Goal: Information Seeking & Learning: Learn about a topic

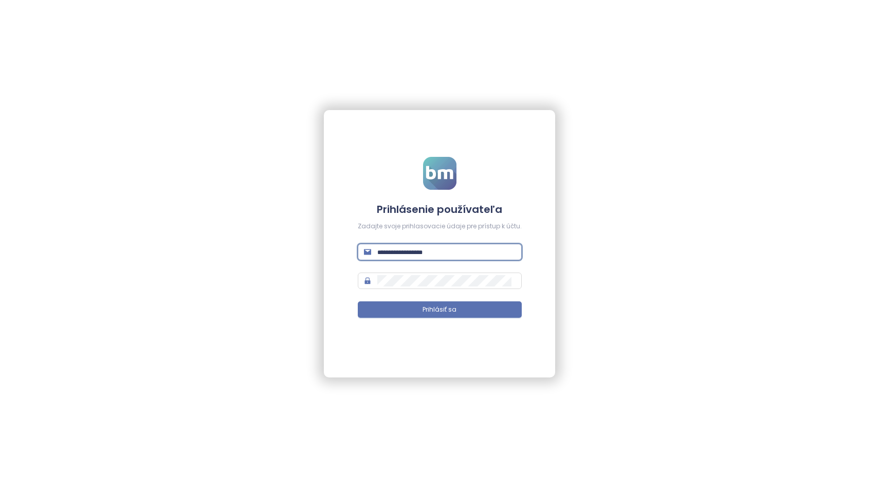
click at [395, 247] on input "text" at bounding box center [446, 251] width 138 height 11
type input "**********"
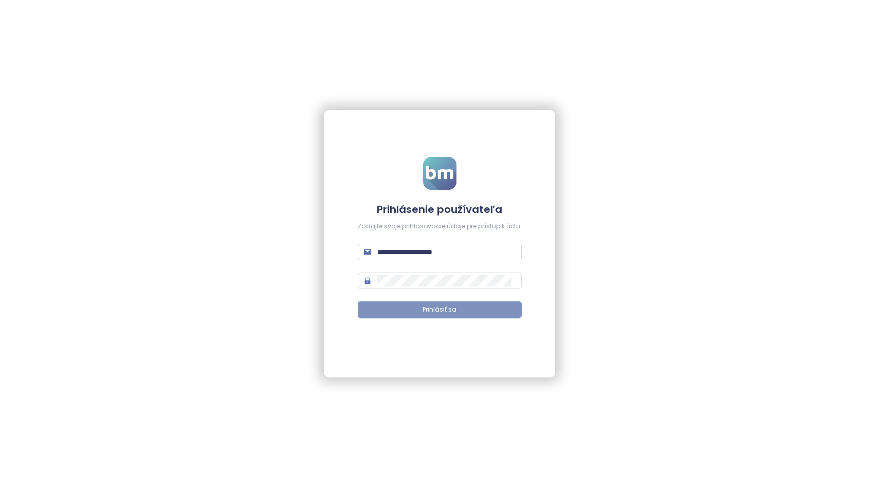
click at [400, 310] on button "Prihlásiť sa" at bounding box center [440, 309] width 164 height 16
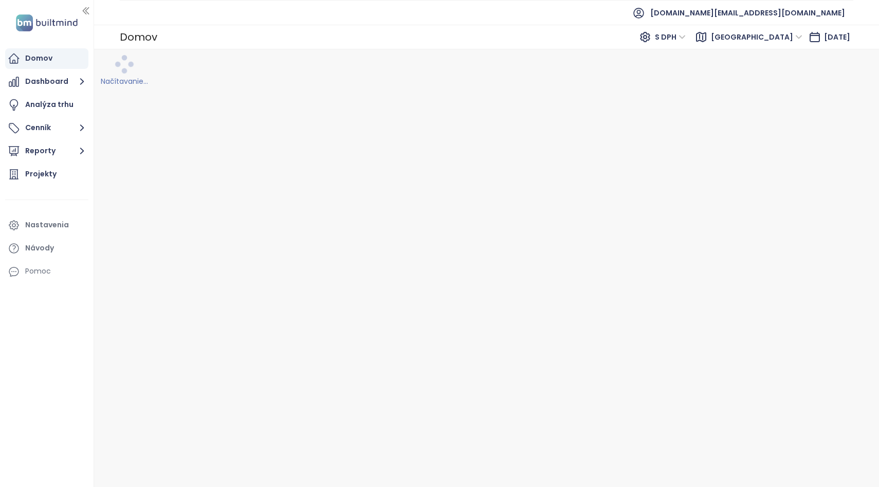
click at [771, 36] on span "[GEOGRAPHIC_DATA]" at bounding box center [756, 36] width 91 height 15
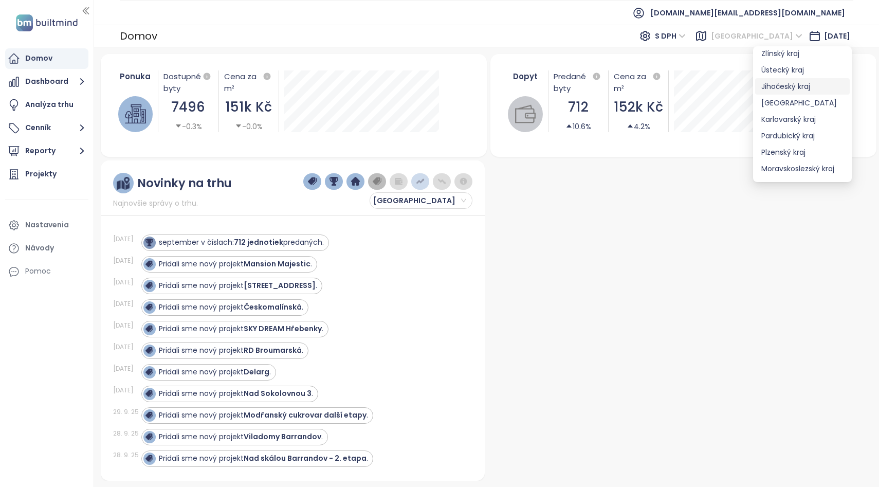
scroll to position [102, 0]
click at [788, 129] on div "[GEOGRAPHIC_DATA]" at bounding box center [802, 134] width 82 height 11
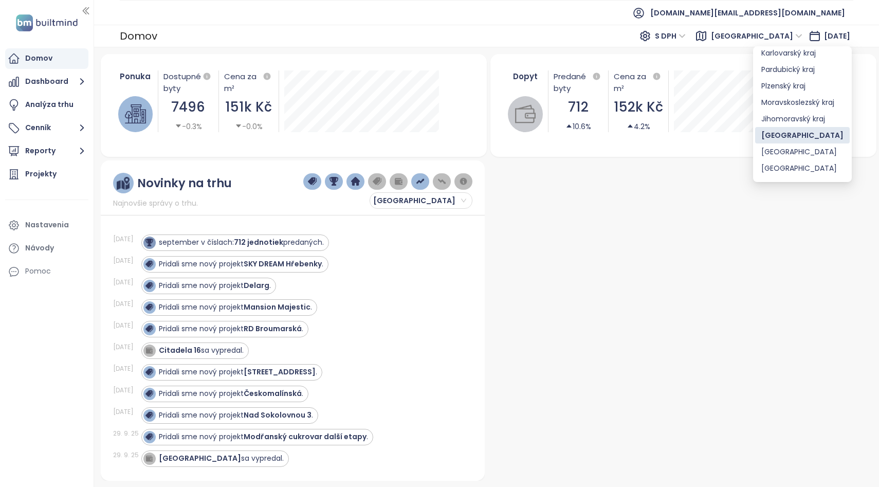
click at [511, 208] on div at bounding box center [680, 320] width 384 height 320
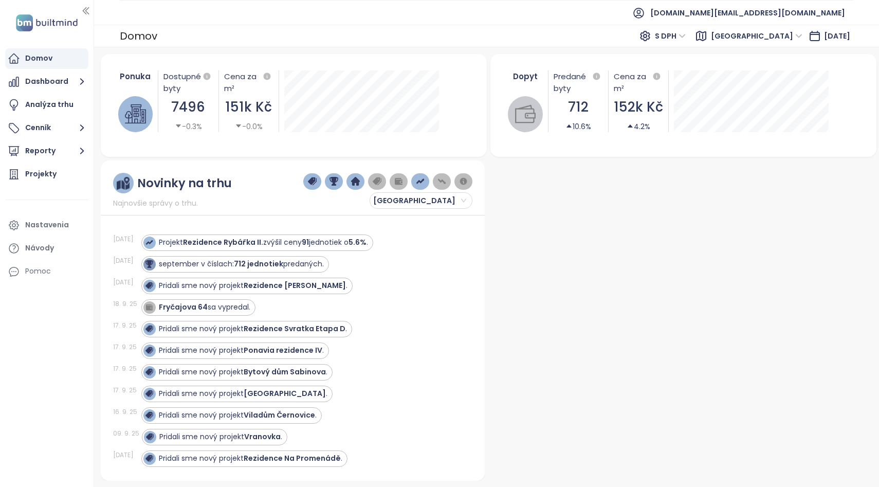
scroll to position [115, 0]
click at [451, 229] on div "02. 10. 25 Projekt Rezidence Rybářka II. zvýšil ceny 91 jednotiek o 5.6% . 01. …" at bounding box center [292, 344] width 359 height 247
click at [37, 173] on div "Projekty" at bounding box center [40, 173] width 31 height 13
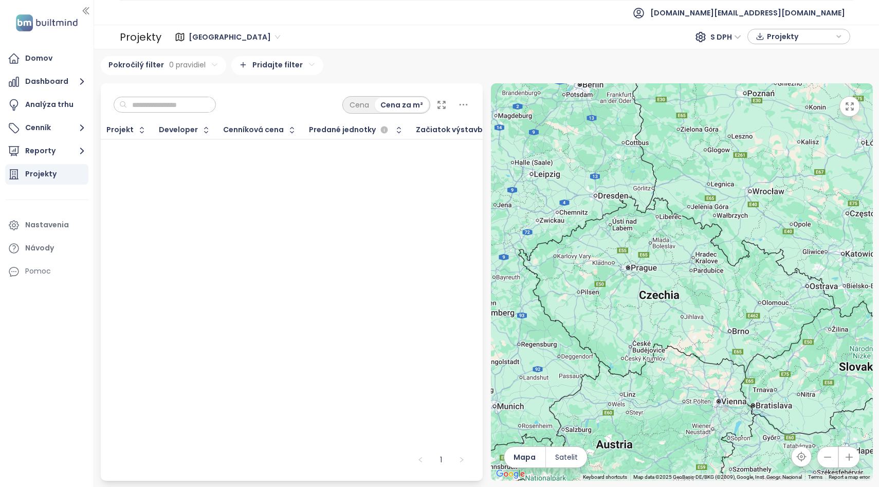
click at [394, 269] on div "Projekt Developer Cenníková cena Predané jednotky Začiatok výstavby Štandardy T…" at bounding box center [292, 283] width 382 height 325
click at [368, 108] on div "Cena" at bounding box center [359, 105] width 31 height 14
click at [391, 105] on div "Cena za m²" at bounding box center [401, 105] width 53 height 14
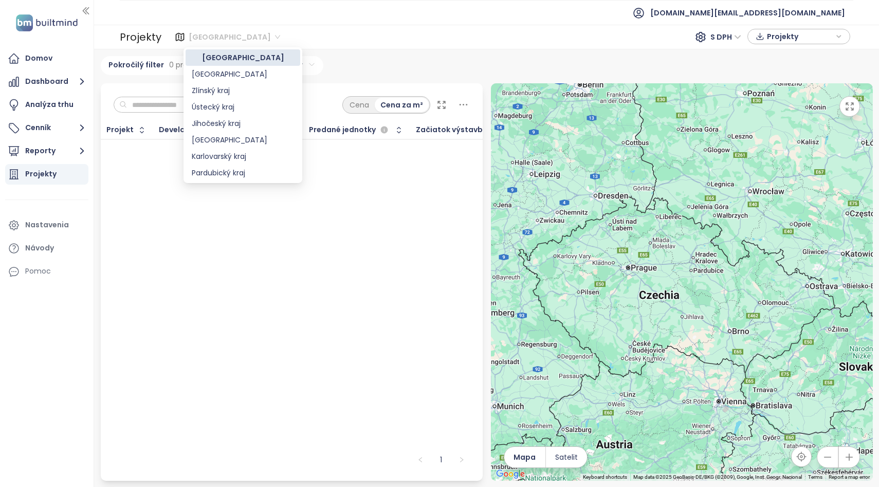
click at [212, 38] on span "[GEOGRAPHIC_DATA]" at bounding box center [234, 36] width 91 height 15
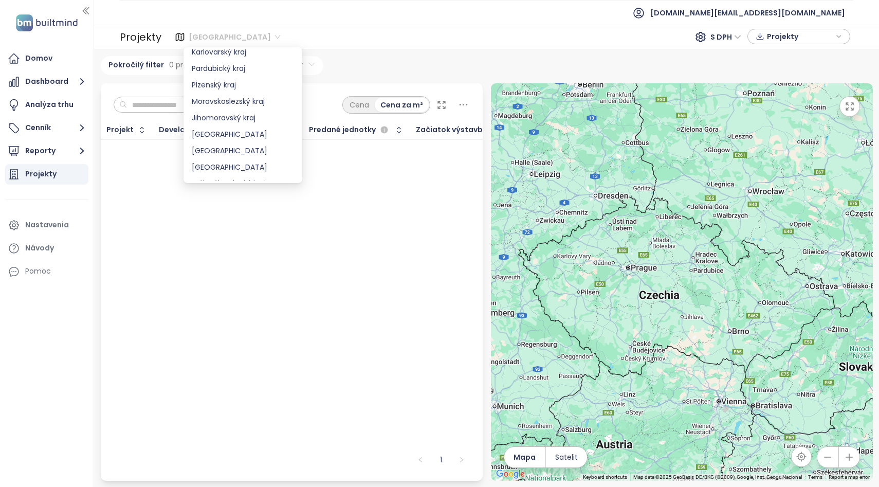
scroll to position [107, 0]
click at [235, 133] on div "[GEOGRAPHIC_DATA]" at bounding box center [243, 131] width 102 height 11
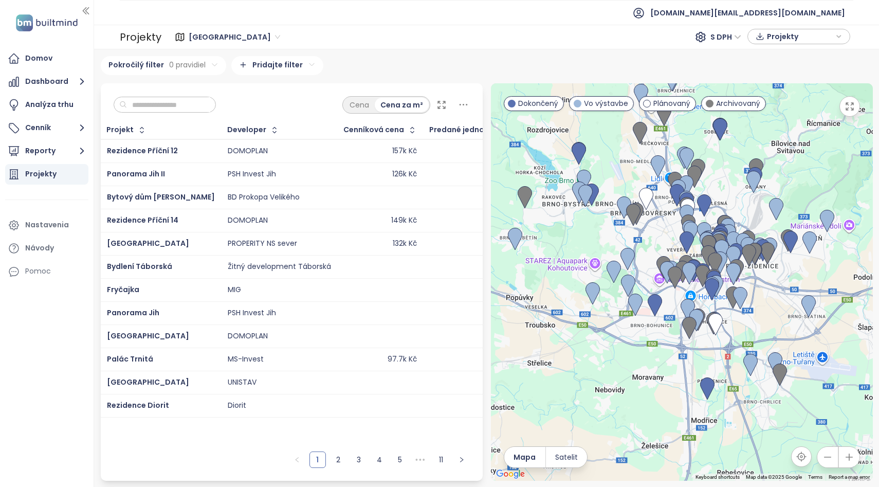
drag, startPoint x: 600, startPoint y: 393, endPoint x: 589, endPoint y: 352, distance: 41.5
click at [589, 352] on div at bounding box center [682, 281] width 382 height 397
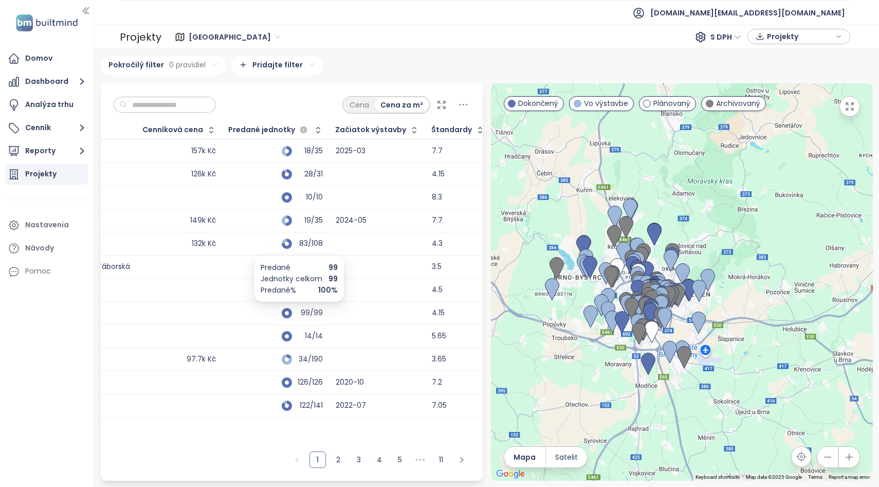
scroll to position [0, 0]
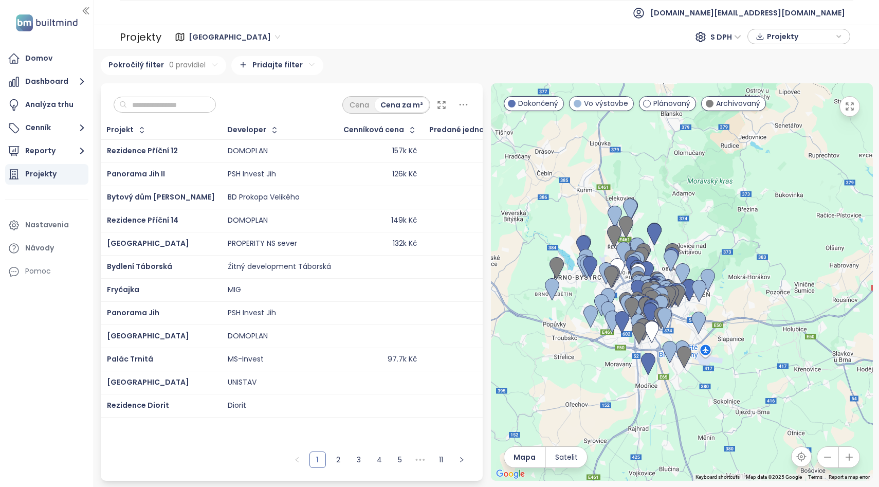
click at [178, 103] on input "text" at bounding box center [168, 104] width 83 height 15
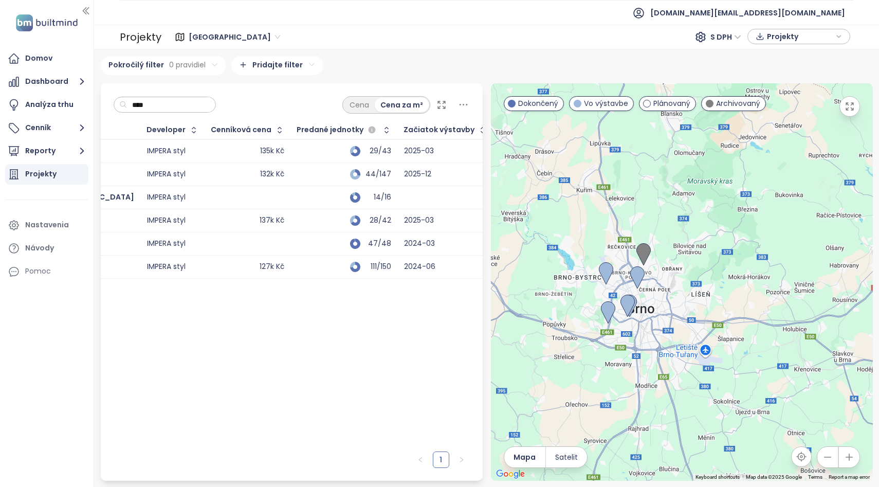
scroll to position [0, 235]
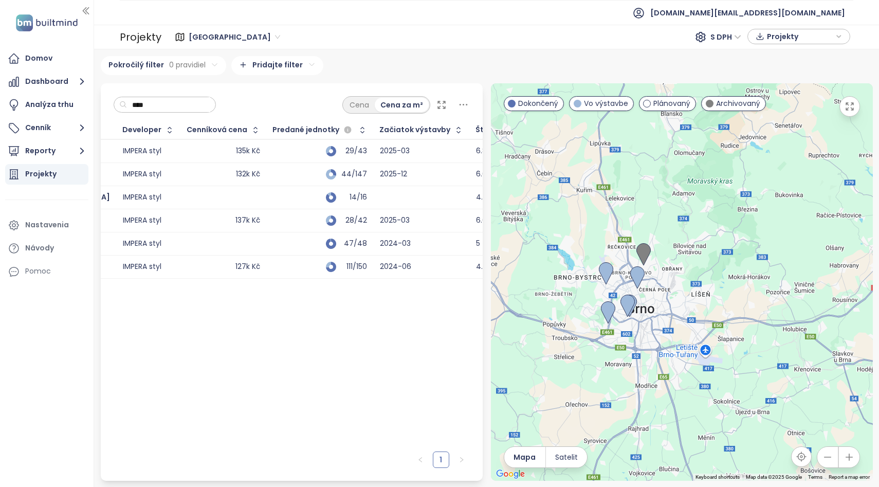
type input "****"
click at [273, 261] on div "111/150" at bounding box center [320, 266] width 94 height 12
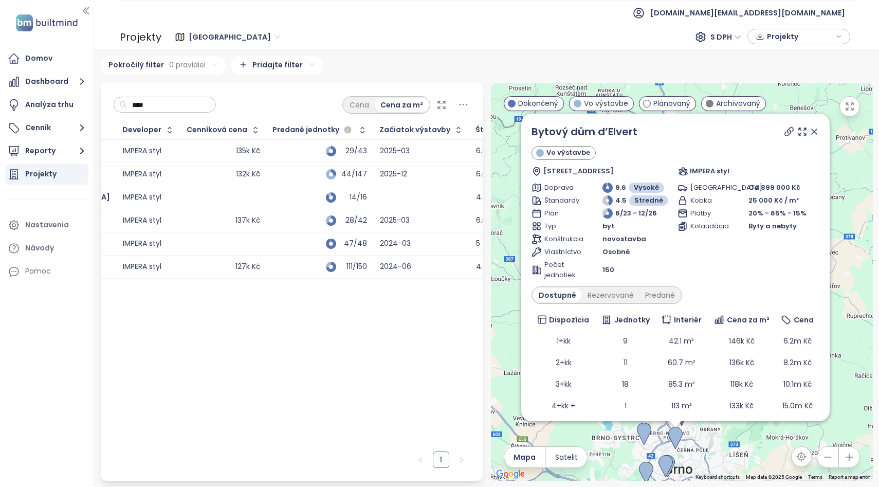
click at [273, 154] on div "29/43" at bounding box center [320, 151] width 94 height 12
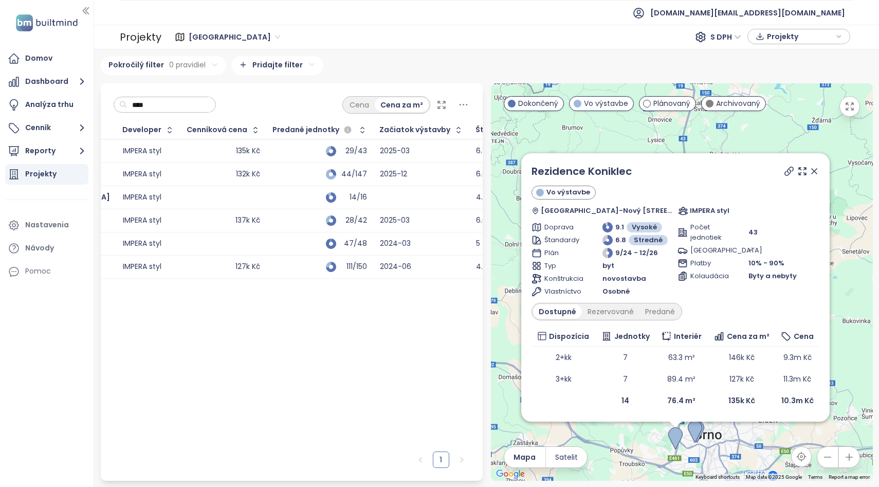
click at [273, 170] on div "44/147" at bounding box center [320, 174] width 94 height 12
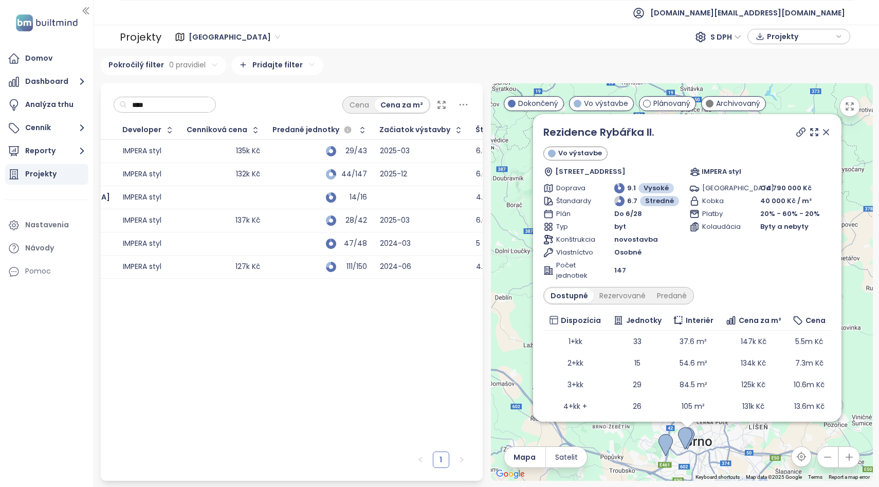
click at [273, 191] on div "14/16" at bounding box center [320, 197] width 94 height 12
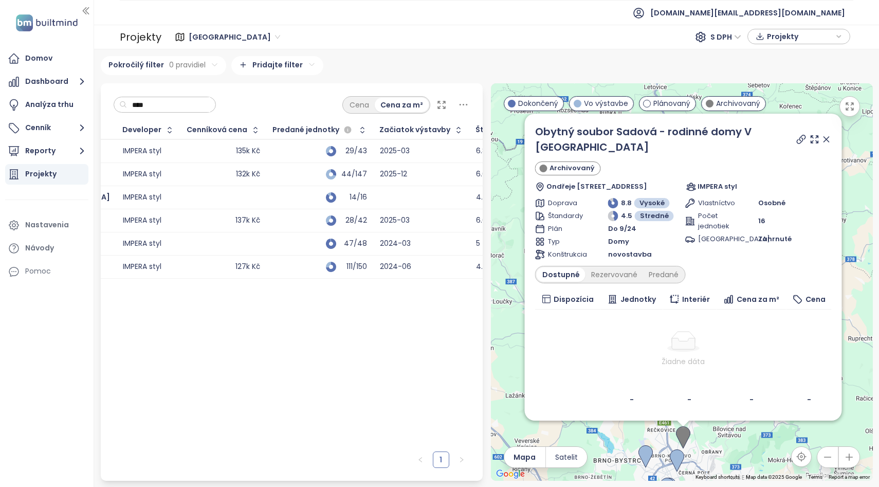
click at [273, 216] on div "28/42" at bounding box center [320, 220] width 94 height 12
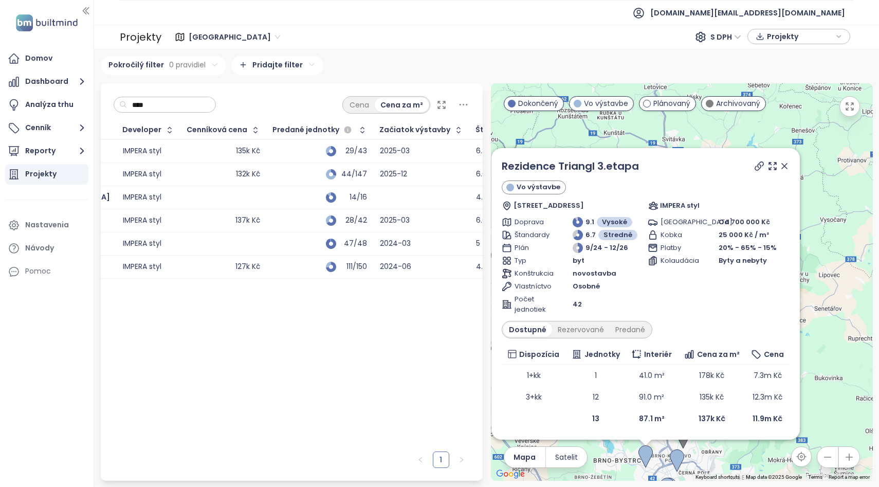
click at [273, 263] on div "111/150" at bounding box center [320, 266] width 94 height 12
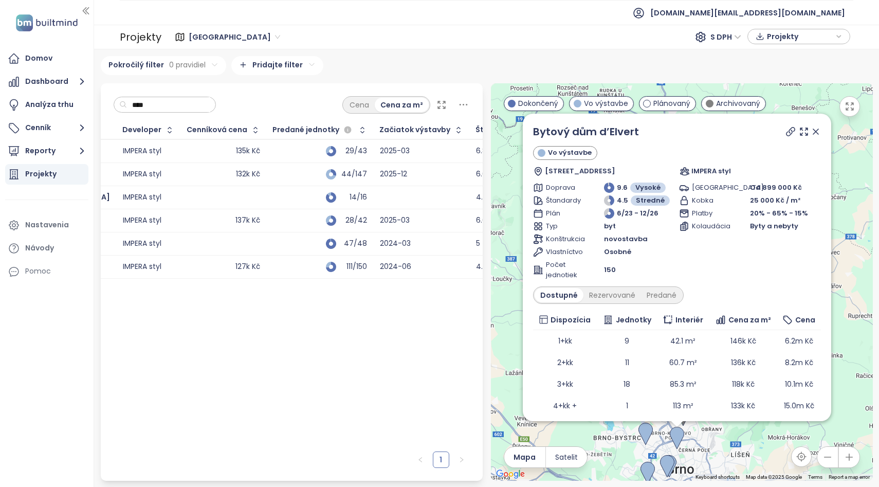
click at [273, 148] on div "29/43" at bounding box center [320, 151] width 94 height 12
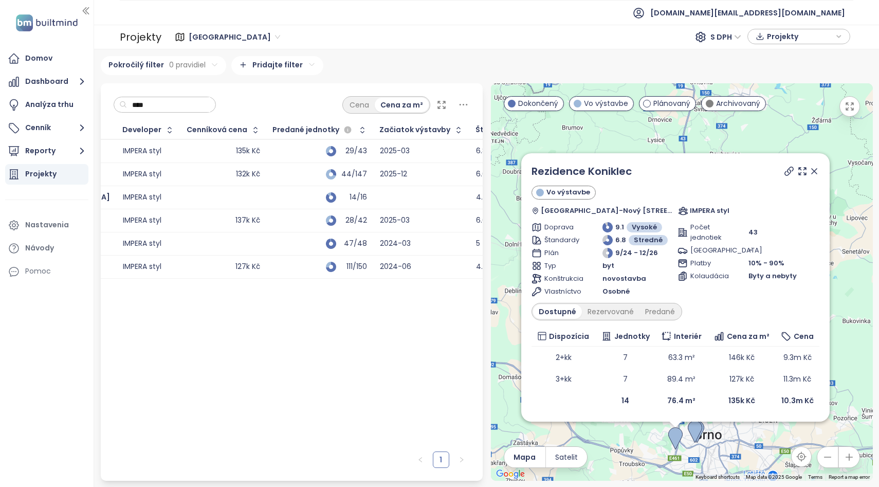
click at [273, 267] on div "111/150" at bounding box center [320, 266] width 94 height 12
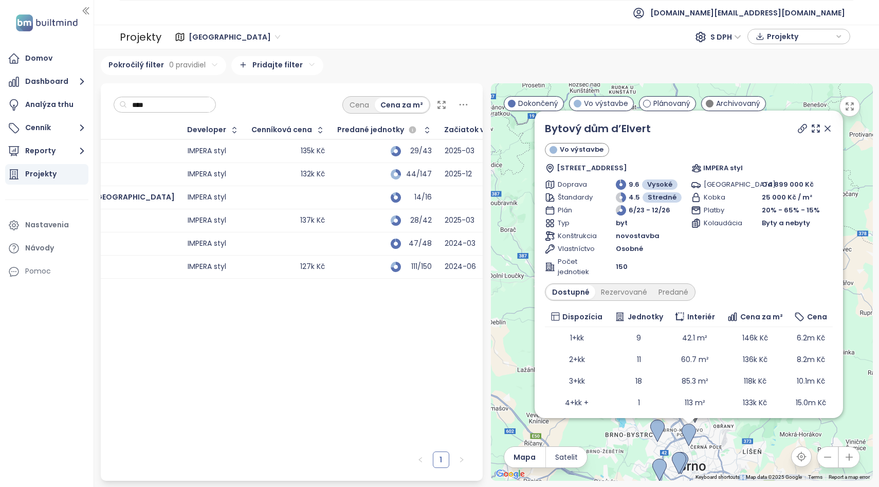
scroll to position [0, 0]
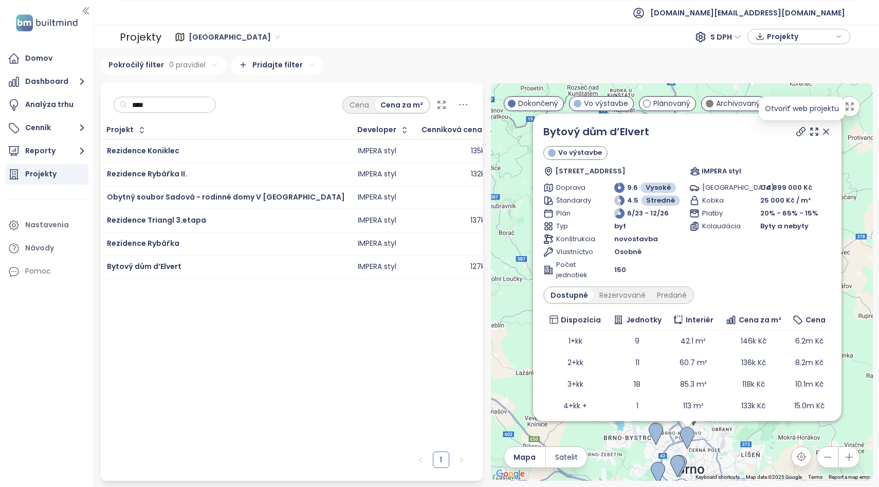
click at [800, 133] on icon at bounding box center [800, 131] width 10 height 10
click at [813, 129] on icon at bounding box center [814, 131] width 10 height 10
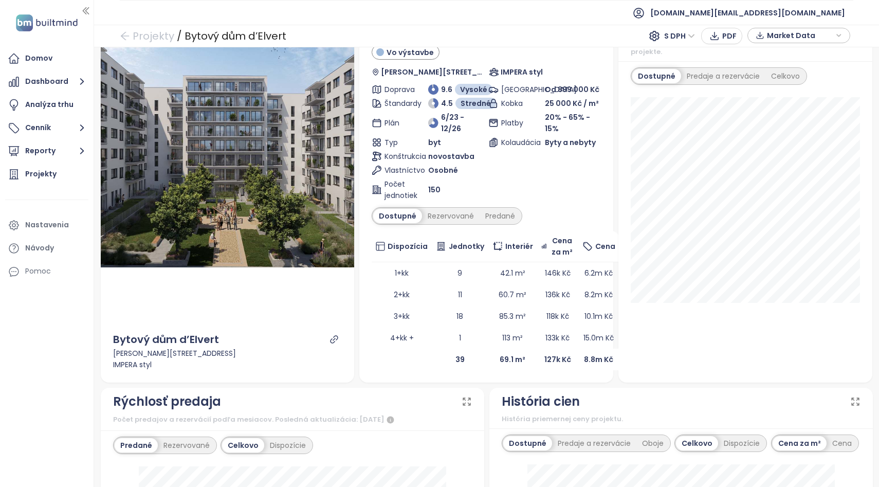
scroll to position [62, 0]
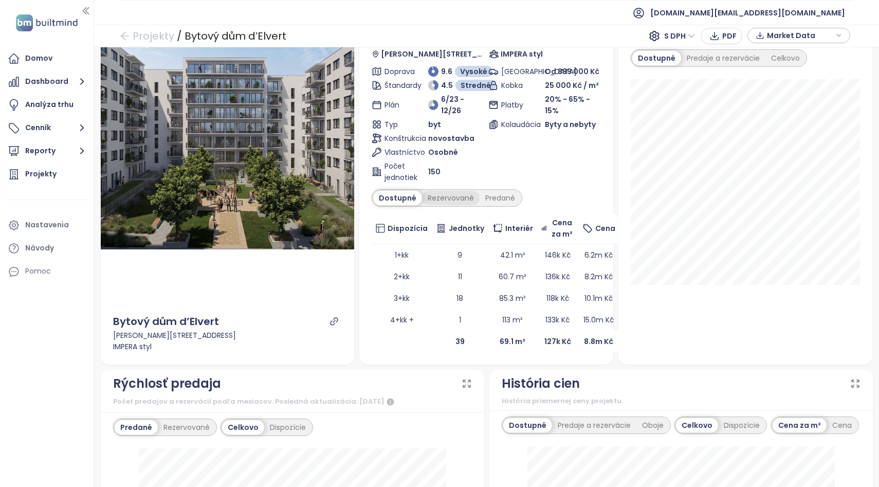
click at [446, 191] on div "Rezervované" at bounding box center [451, 198] width 58 height 14
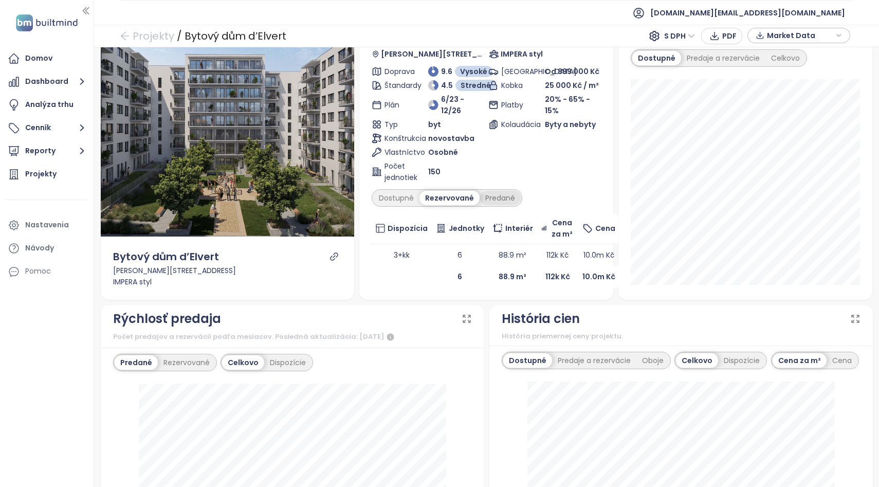
click at [503, 191] on div "Predané" at bounding box center [499, 198] width 41 height 14
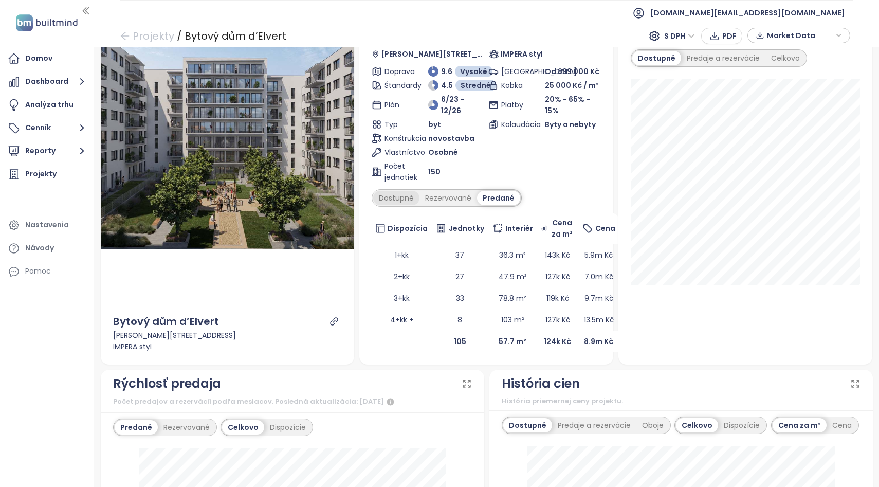
click at [401, 191] on div "Dostupné" at bounding box center [396, 198] width 46 height 14
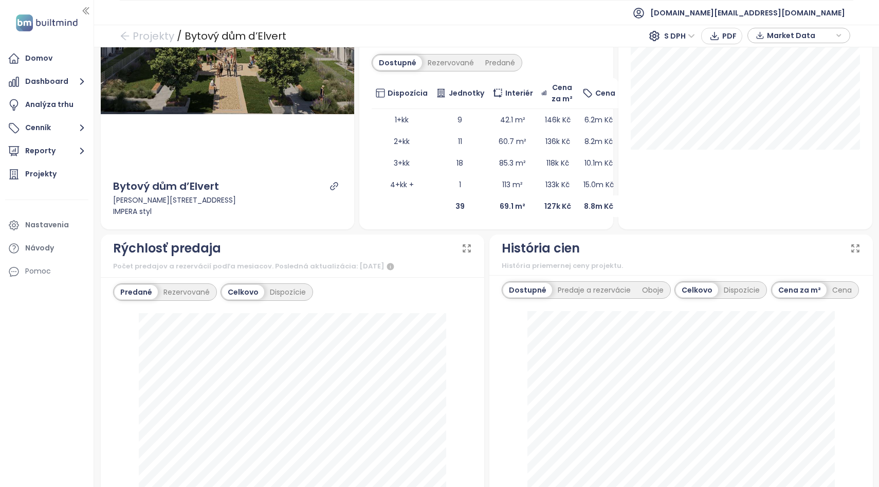
scroll to position [268, 0]
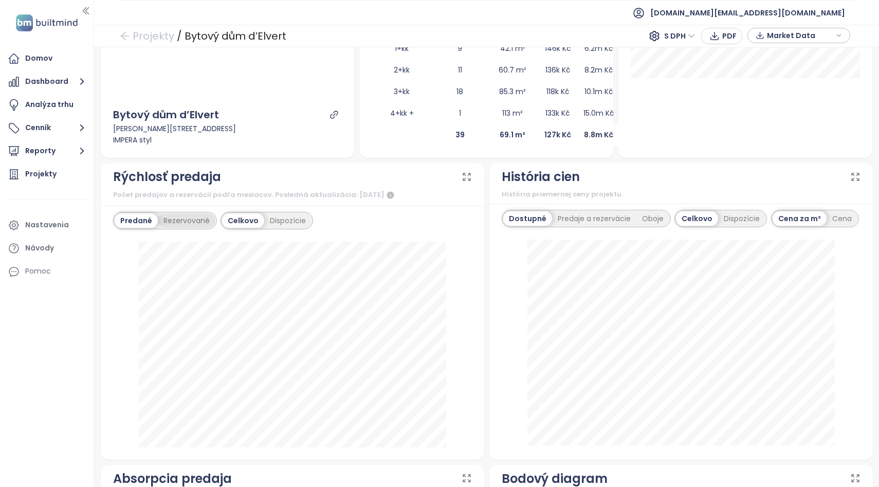
click at [186, 213] on div "Rezervované" at bounding box center [187, 220] width 58 height 14
click at [136, 213] on div "Predané" at bounding box center [135, 220] width 41 height 14
click at [137, 29] on link "Projekty" at bounding box center [147, 36] width 54 height 18
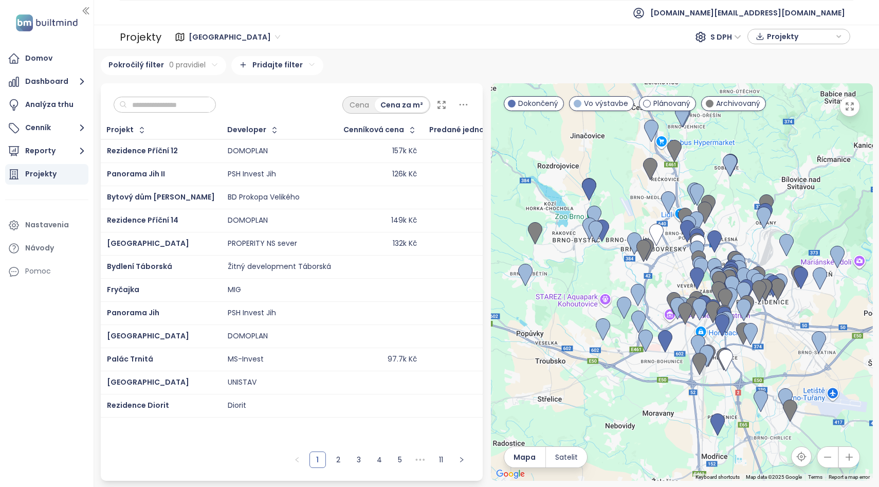
click at [160, 104] on input "text" at bounding box center [168, 104] width 83 height 15
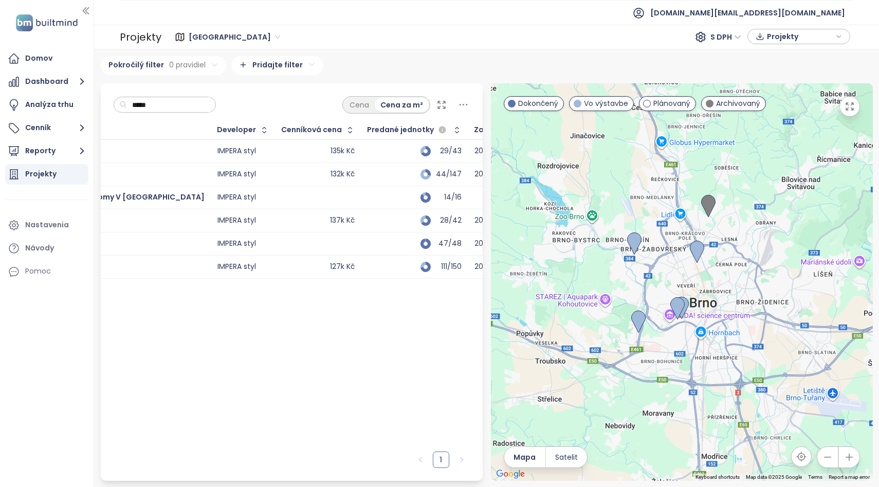
scroll to position [0, 139]
type input "*****"
click at [230, 169] on td "IMPERA styl" at bounding box center [245, 173] width 64 height 23
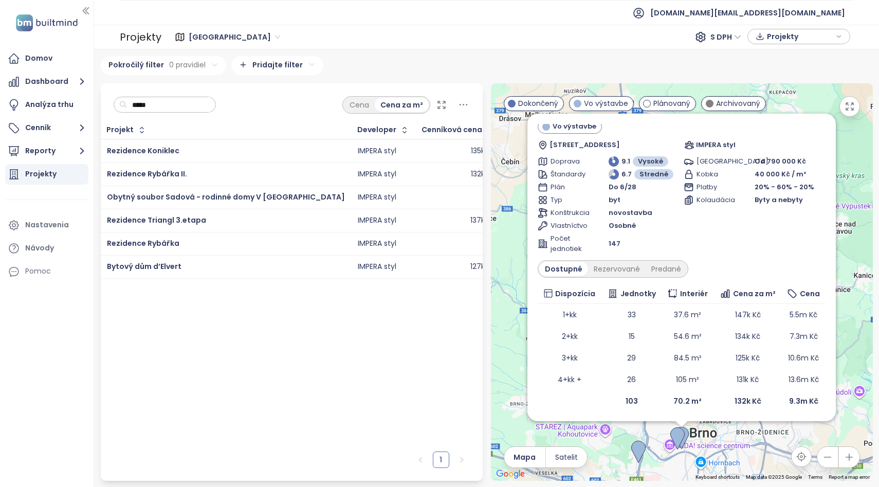
scroll to position [0, 0]
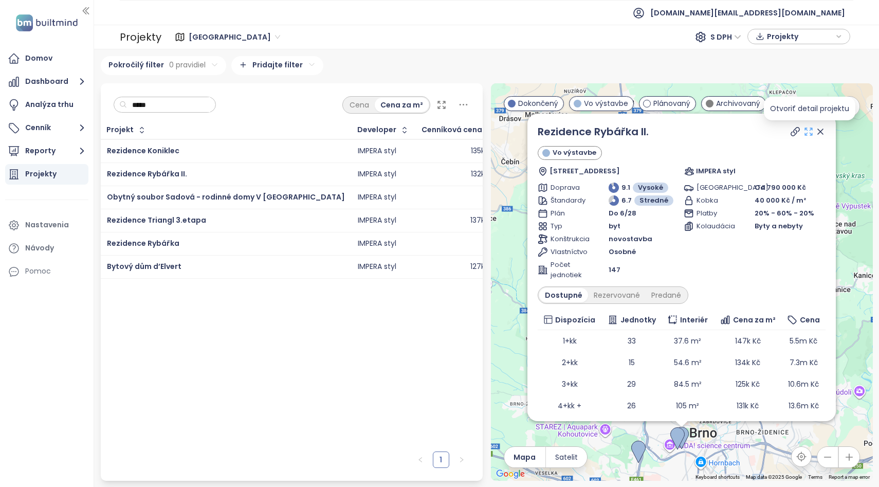
click at [807, 128] on icon at bounding box center [808, 131] width 10 height 10
click at [671, 296] on div "Predané" at bounding box center [665, 295] width 41 height 14
click at [609, 293] on div "Rezervované" at bounding box center [614, 295] width 58 height 14
click at [564, 293] on div "Dostupné" at bounding box center [562, 295] width 46 height 14
drag, startPoint x: 660, startPoint y: 133, endPoint x: 532, endPoint y: 135, distance: 127.4
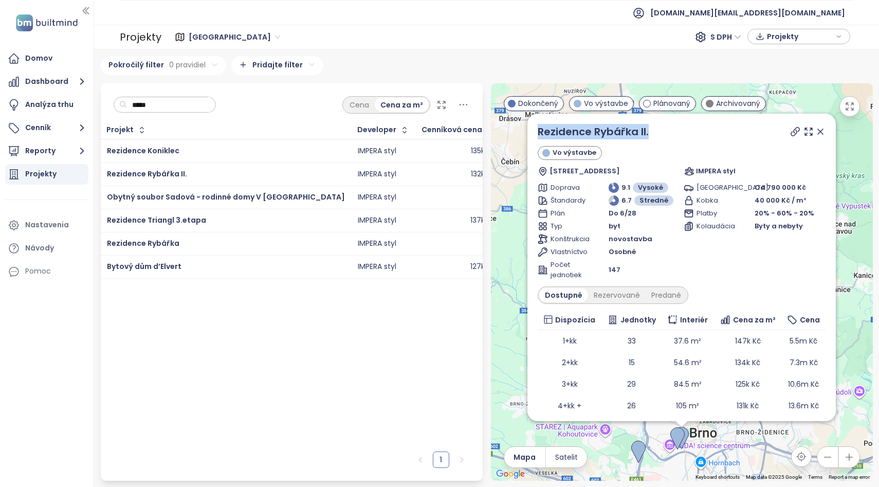
click at [532, 135] on div "Rezidence Rybářka II. Vo výstavbe Křížová 18, 603 00 [GEOGRAPHIC_DATA]-střed, […" at bounding box center [681, 267] width 308 height 307
copy link "Rezidence Rybářka II."
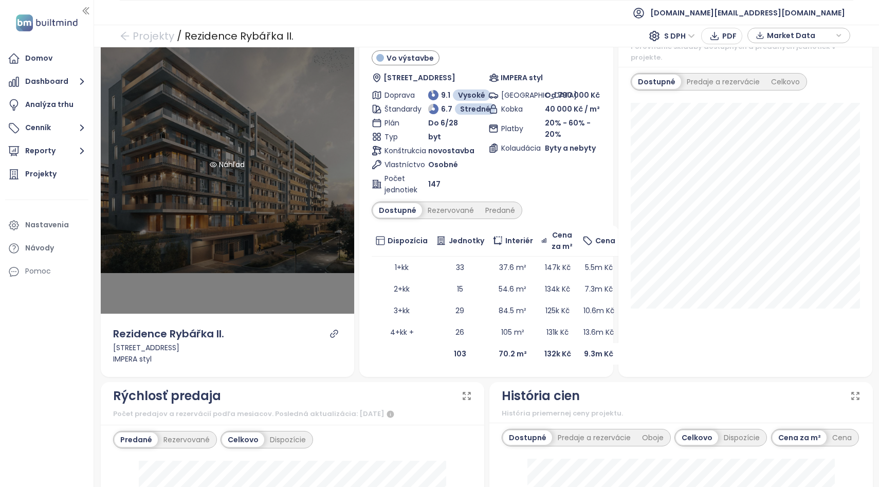
scroll to position [44, 0]
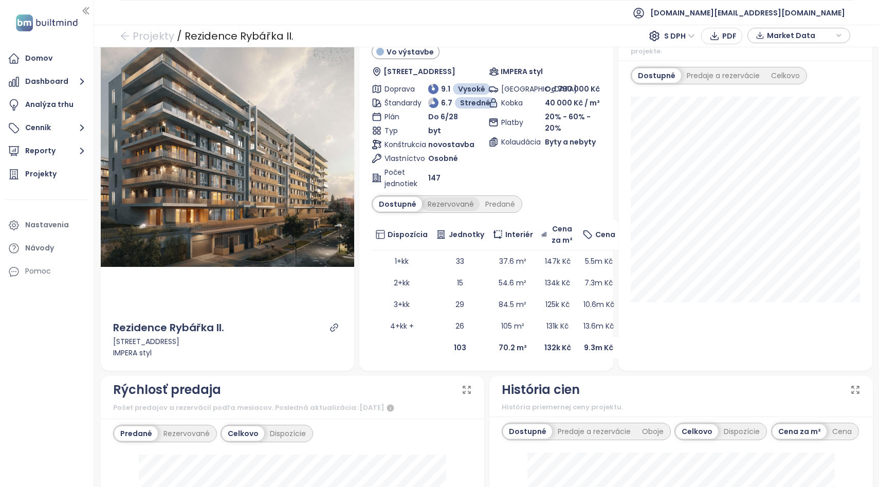
click at [460, 203] on div "Rezervované" at bounding box center [451, 204] width 58 height 14
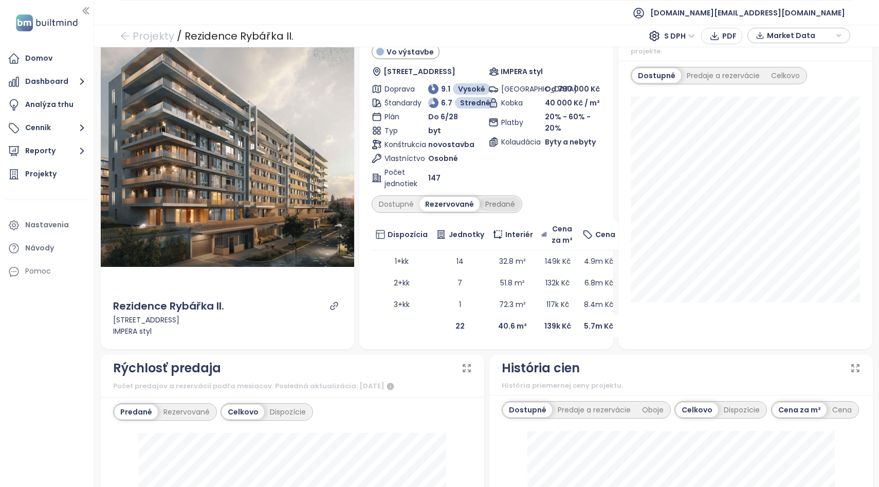
click at [501, 209] on div "Predané" at bounding box center [499, 204] width 41 height 14
click at [390, 203] on div "Dostupné" at bounding box center [396, 204] width 46 height 14
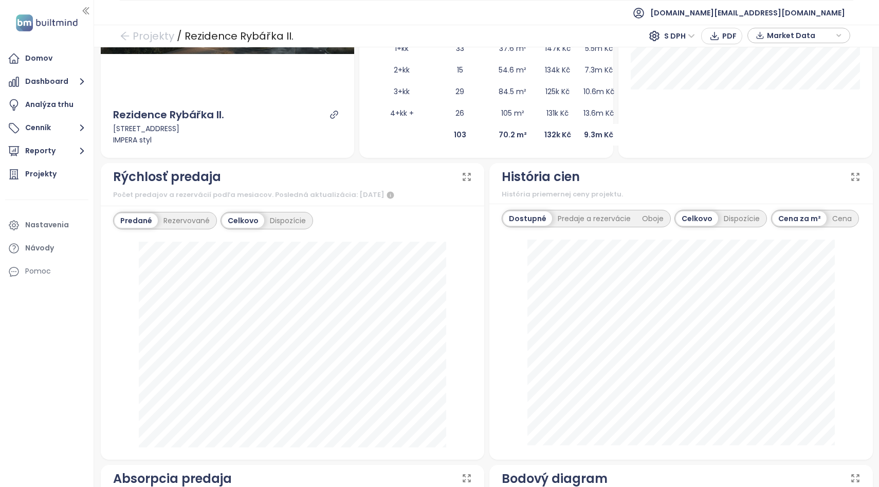
scroll to position [250, 0]
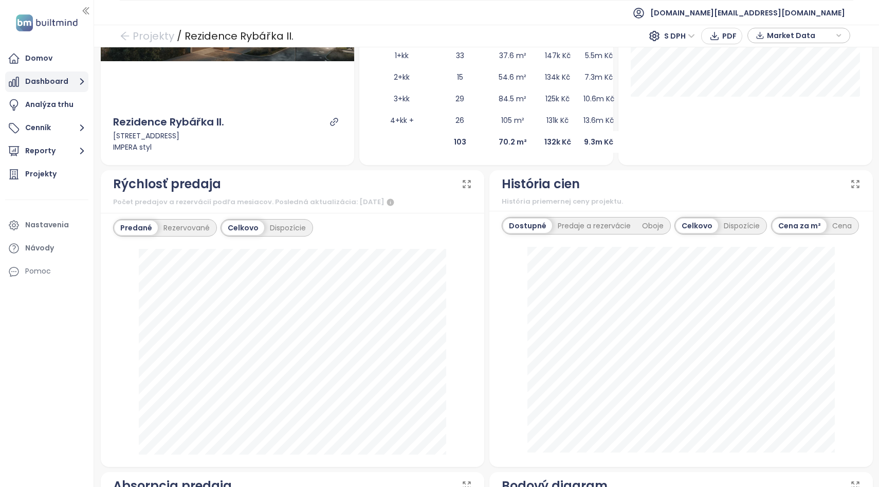
click at [39, 84] on button "Dashboard" at bounding box center [46, 81] width 83 height 21
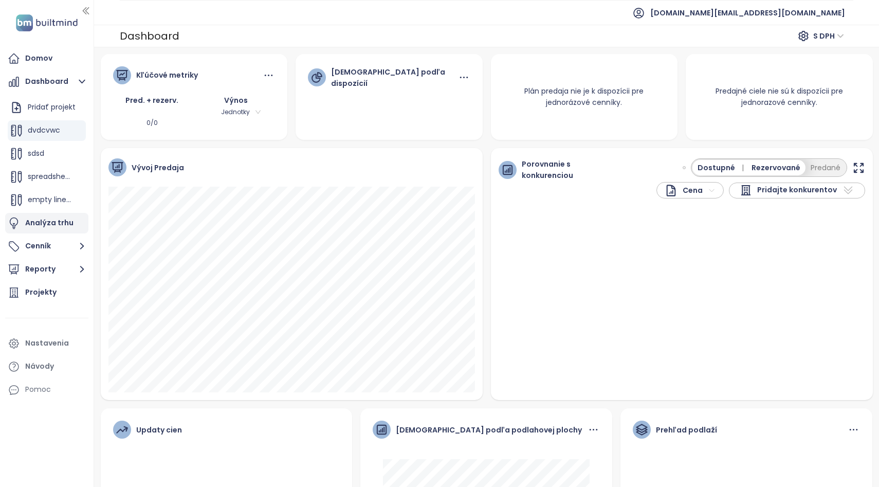
click at [41, 222] on div "Analýza trhu" at bounding box center [49, 222] width 48 height 13
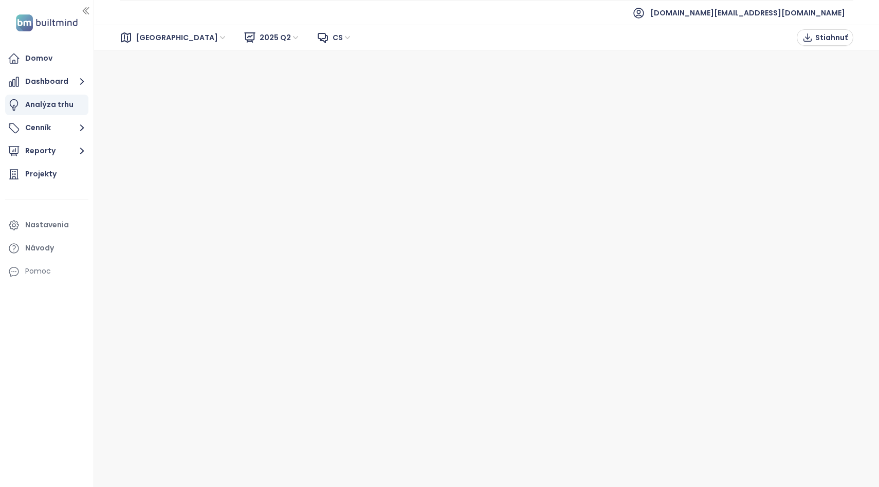
click at [259, 34] on span "2025 Q2" at bounding box center [279, 37] width 41 height 15
click at [259, 38] on span "2025 Q2" at bounding box center [279, 37] width 41 height 15
click at [43, 57] on div "Domov" at bounding box center [38, 58] width 27 height 13
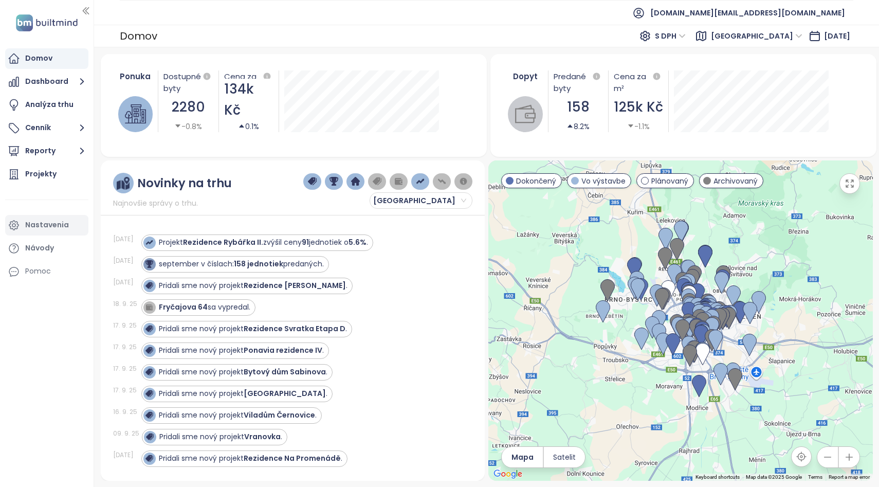
click at [36, 230] on div "Nastavenia" at bounding box center [47, 224] width 44 height 13
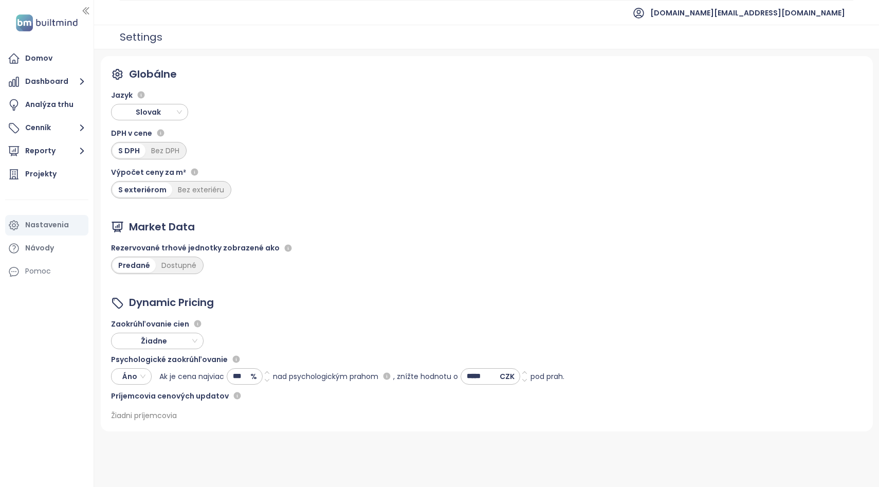
click at [175, 111] on span "Slovak" at bounding box center [151, 111] width 72 height 15
click at [156, 133] on div "Czech" at bounding box center [149, 132] width 61 height 11
click at [305, 135] on div "Globálne Jazyk Slovak Slovak DPH v cene S DPH Bez DPH Výpočet ceny za m² S exte…" at bounding box center [487, 243] width 772 height 375
click at [51, 84] on button "Dashboard" at bounding box center [46, 81] width 83 height 21
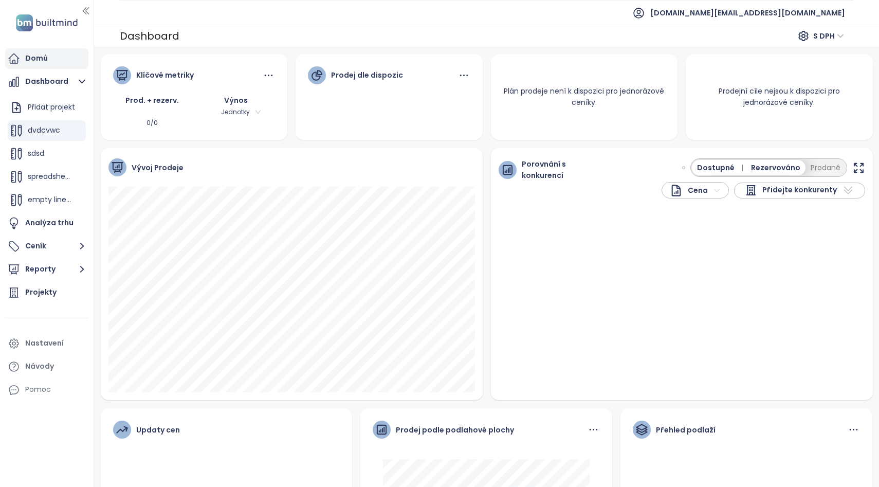
click at [57, 59] on div "Domů" at bounding box center [46, 58] width 83 height 21
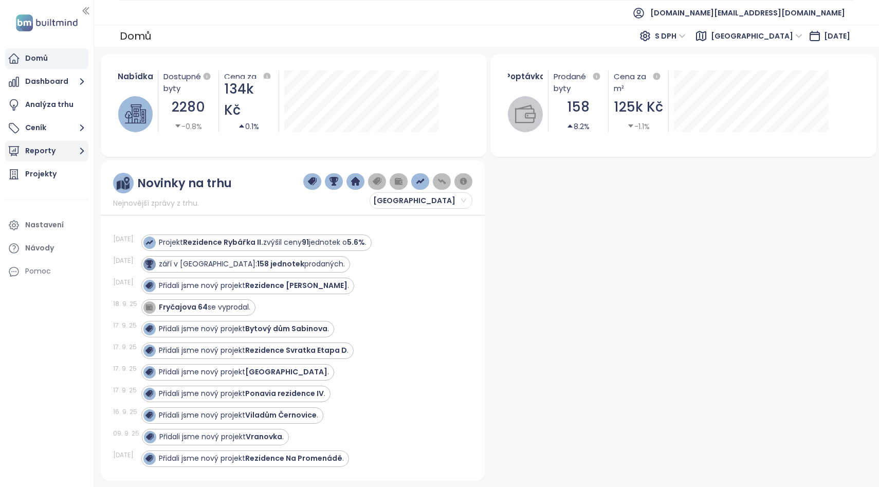
click at [45, 151] on button "Reporty" at bounding box center [46, 151] width 83 height 21
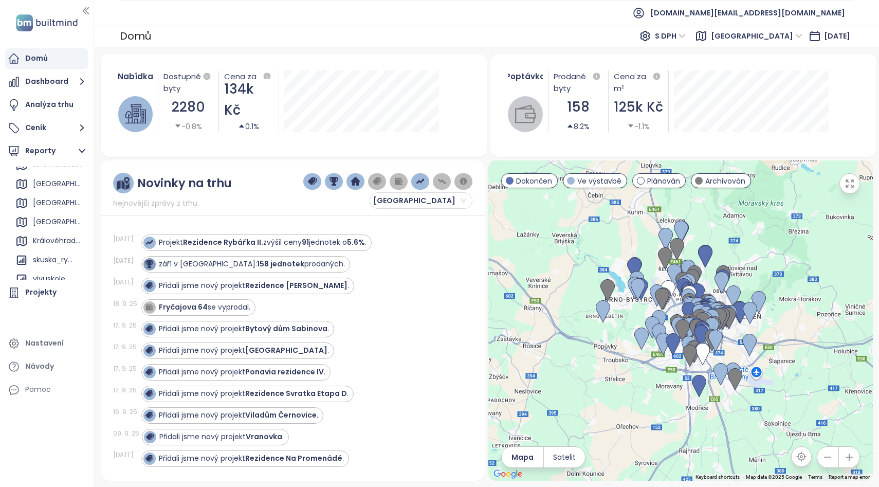
scroll to position [206, 0]
click at [57, 191] on div "[GEOGRAPHIC_DATA]" at bounding box center [49, 197] width 73 height 16
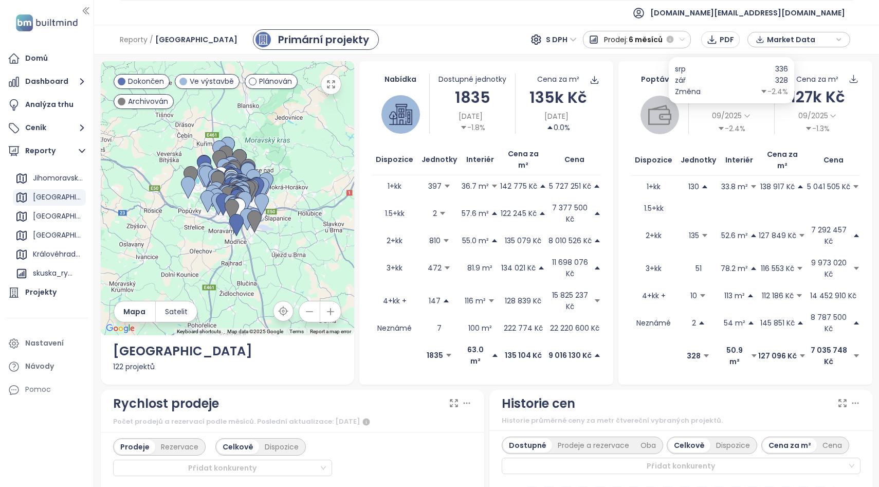
click at [746, 116] on icon at bounding box center [747, 116] width 8 height 8
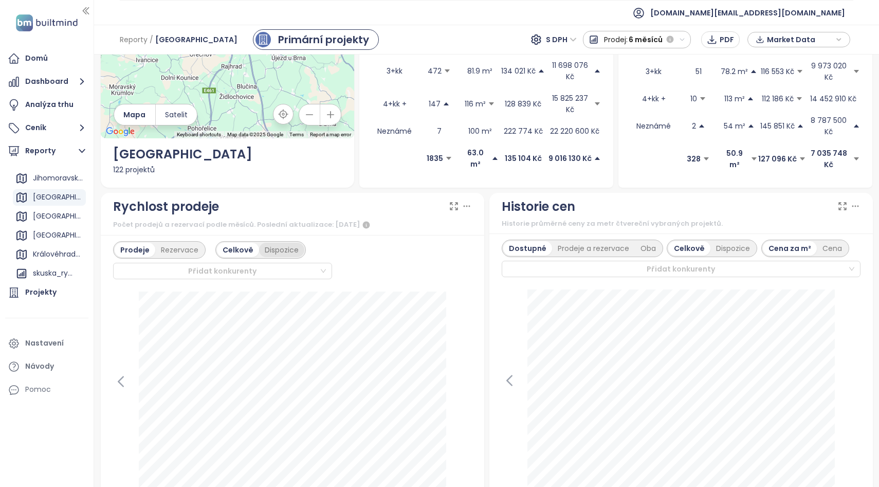
scroll to position [198, 0]
click at [119, 372] on icon at bounding box center [120, 379] width 15 height 15
click at [462, 372] on icon at bounding box center [463, 379] width 15 height 15
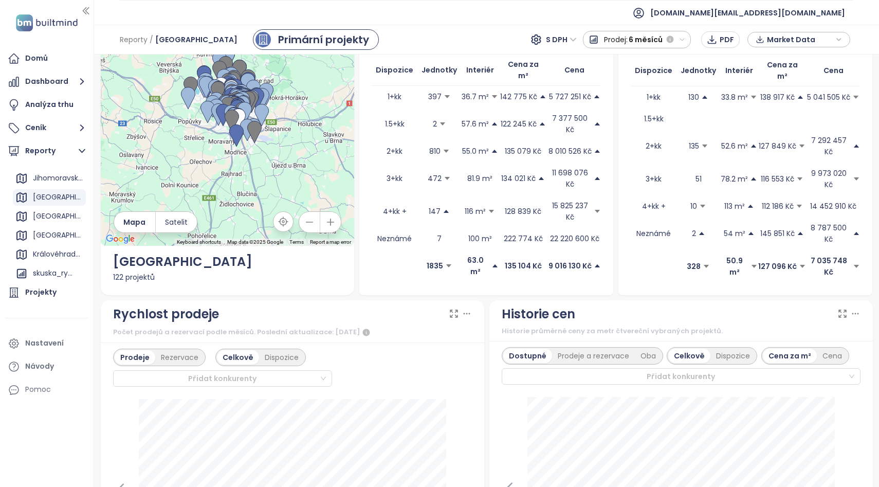
scroll to position [0, 0]
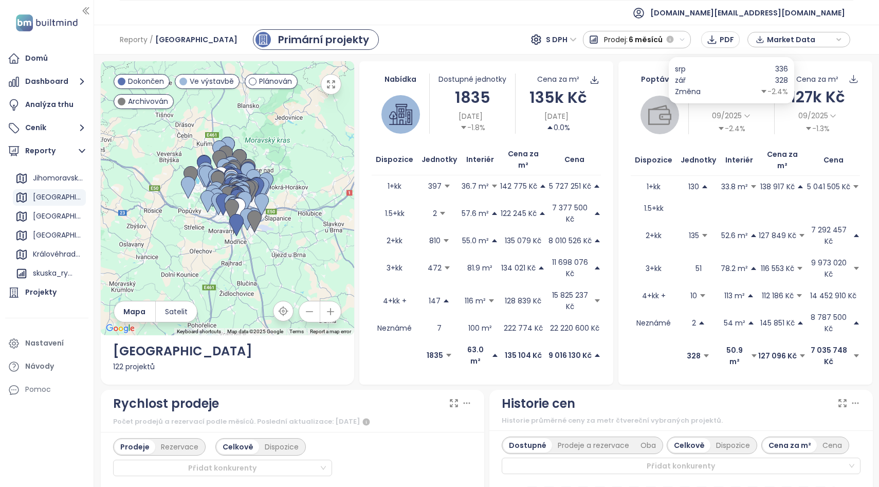
click at [733, 127] on div "-2.4%" at bounding box center [731, 128] width 28 height 11
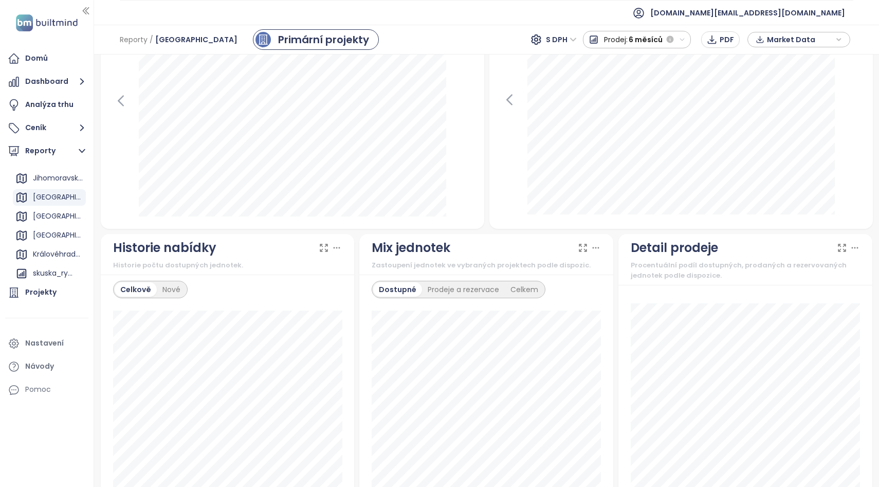
scroll to position [479, 0]
click at [170, 281] on div "Nové" at bounding box center [171, 288] width 29 height 14
click at [134, 281] on div "Celkově" at bounding box center [135, 288] width 40 height 14
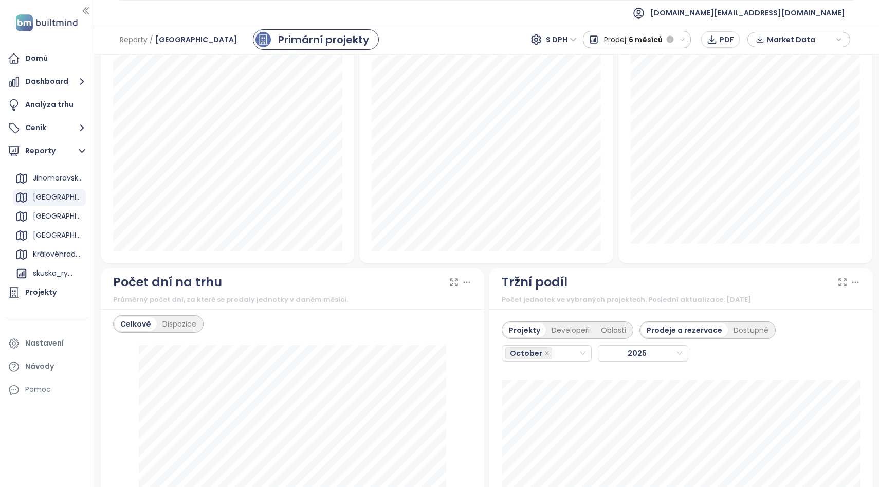
scroll to position [752, 0]
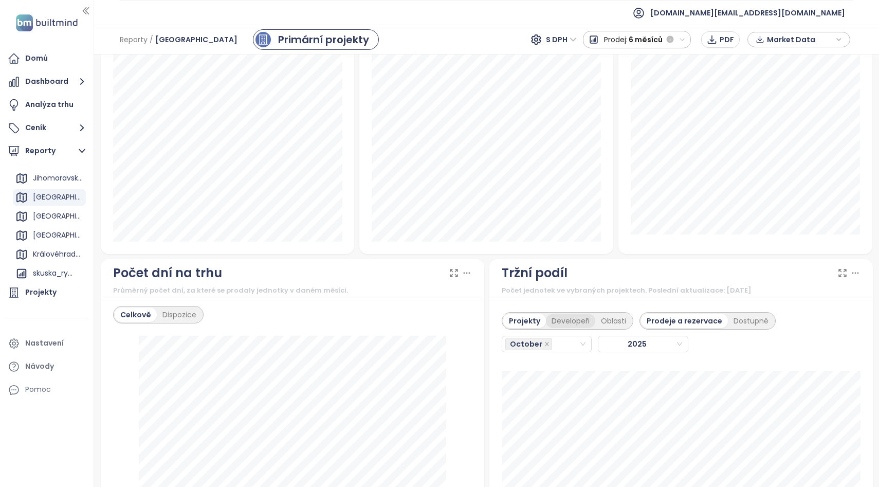
click at [567, 313] on div "Developeři" at bounding box center [570, 320] width 49 height 14
click at [743, 313] on div "Dostupné" at bounding box center [751, 320] width 46 height 14
click at [671, 313] on div "Prodeje a rezervace" at bounding box center [682, 320] width 83 height 14
click at [545, 341] on icon "close" at bounding box center [546, 343] width 5 height 5
click at [544, 341] on icon "close" at bounding box center [546, 343] width 5 height 5
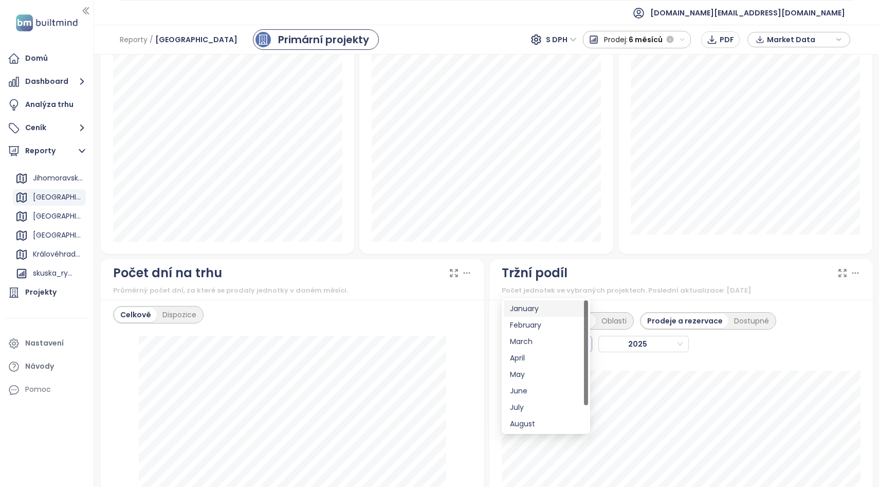
click at [566, 337] on div "October" at bounding box center [542, 344] width 74 height 14
click at [537, 406] on div "September" at bounding box center [546, 406] width 72 height 11
click at [559, 438] on div "October" at bounding box center [542, 437] width 65 height 11
